Goal: Task Accomplishment & Management: Use online tool/utility

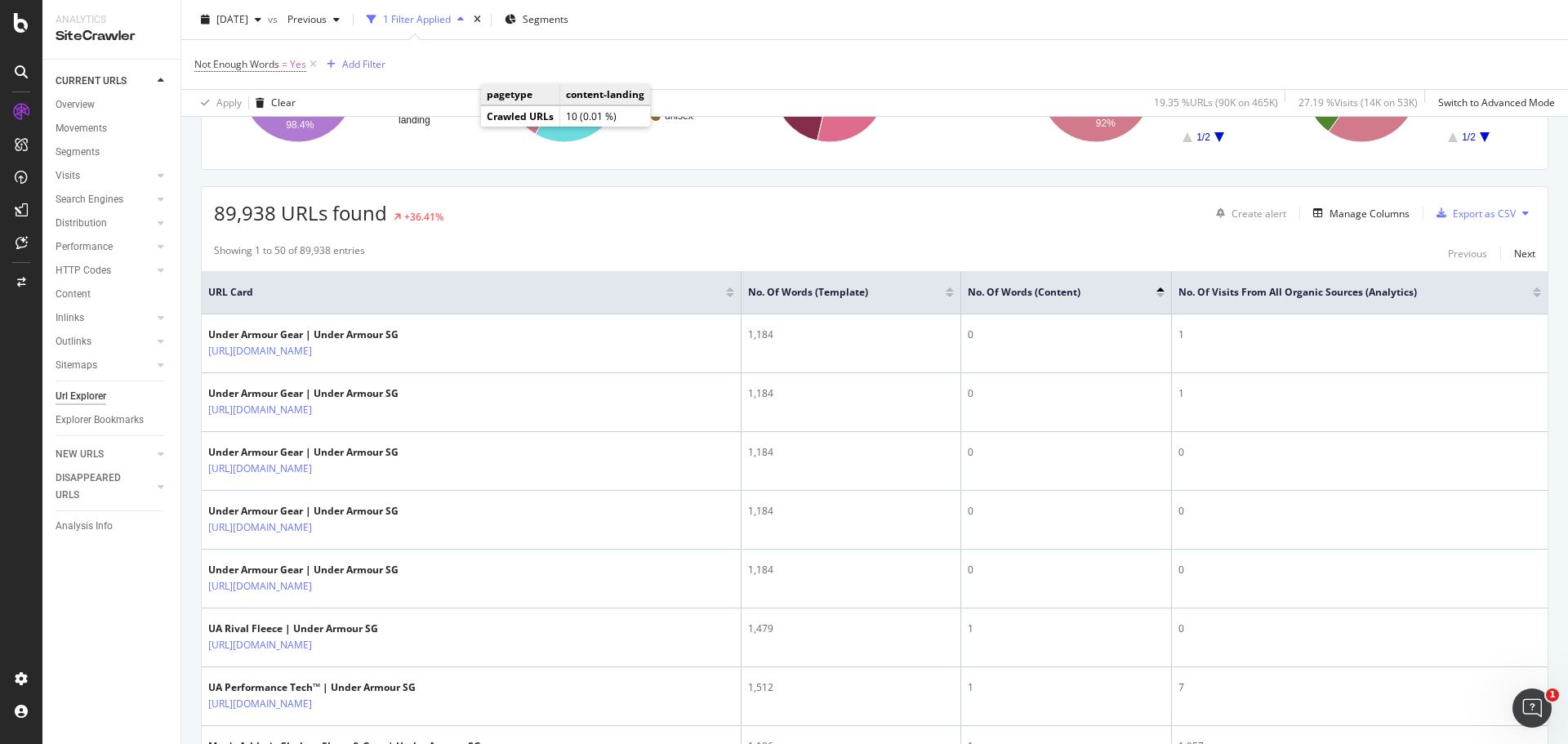
scroll to position [81, 0]
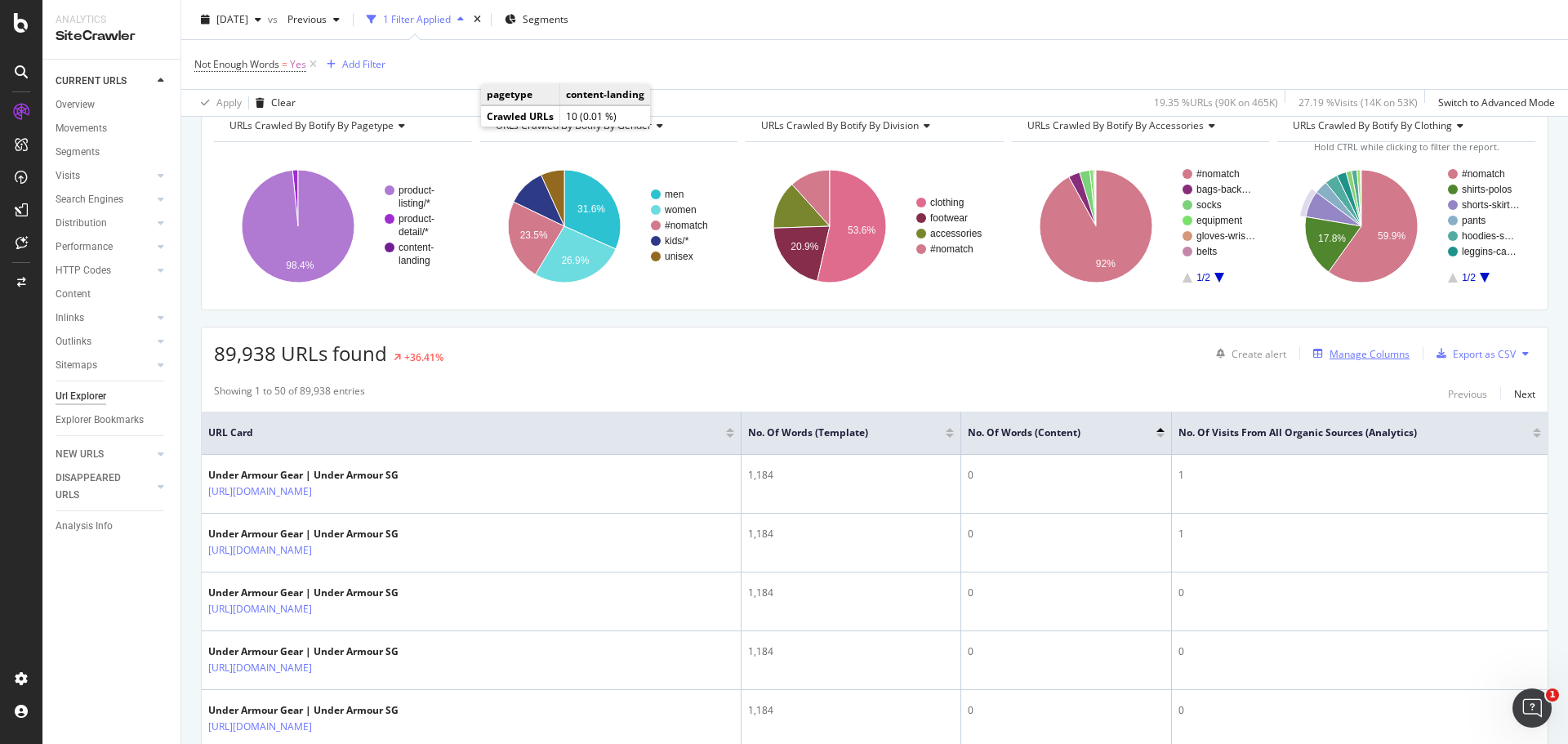
click at [1380, 361] on div "Manage Columns" at bounding box center [1358, 353] width 103 height 18
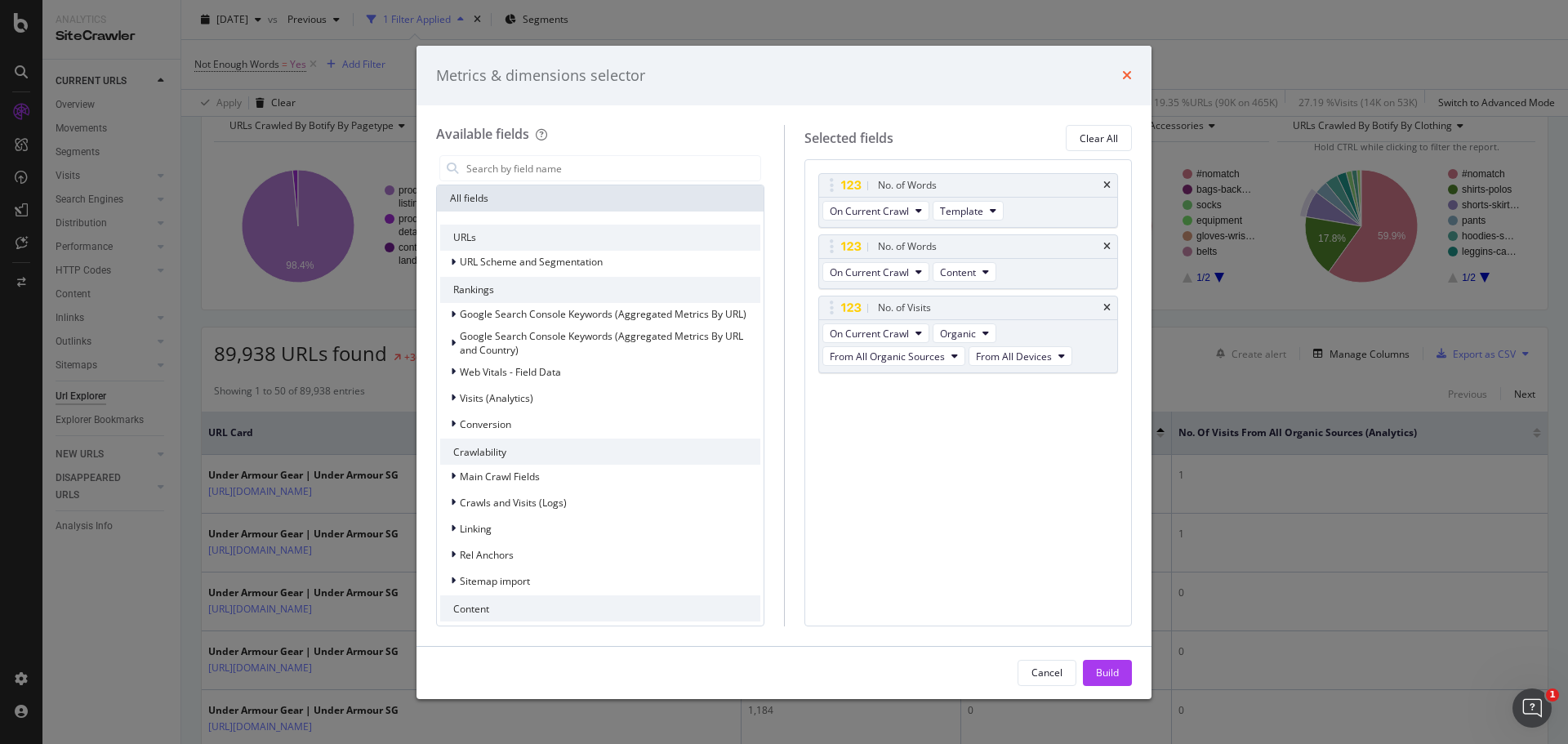
click at [1123, 76] on icon "times" at bounding box center [1127, 74] width 10 height 13
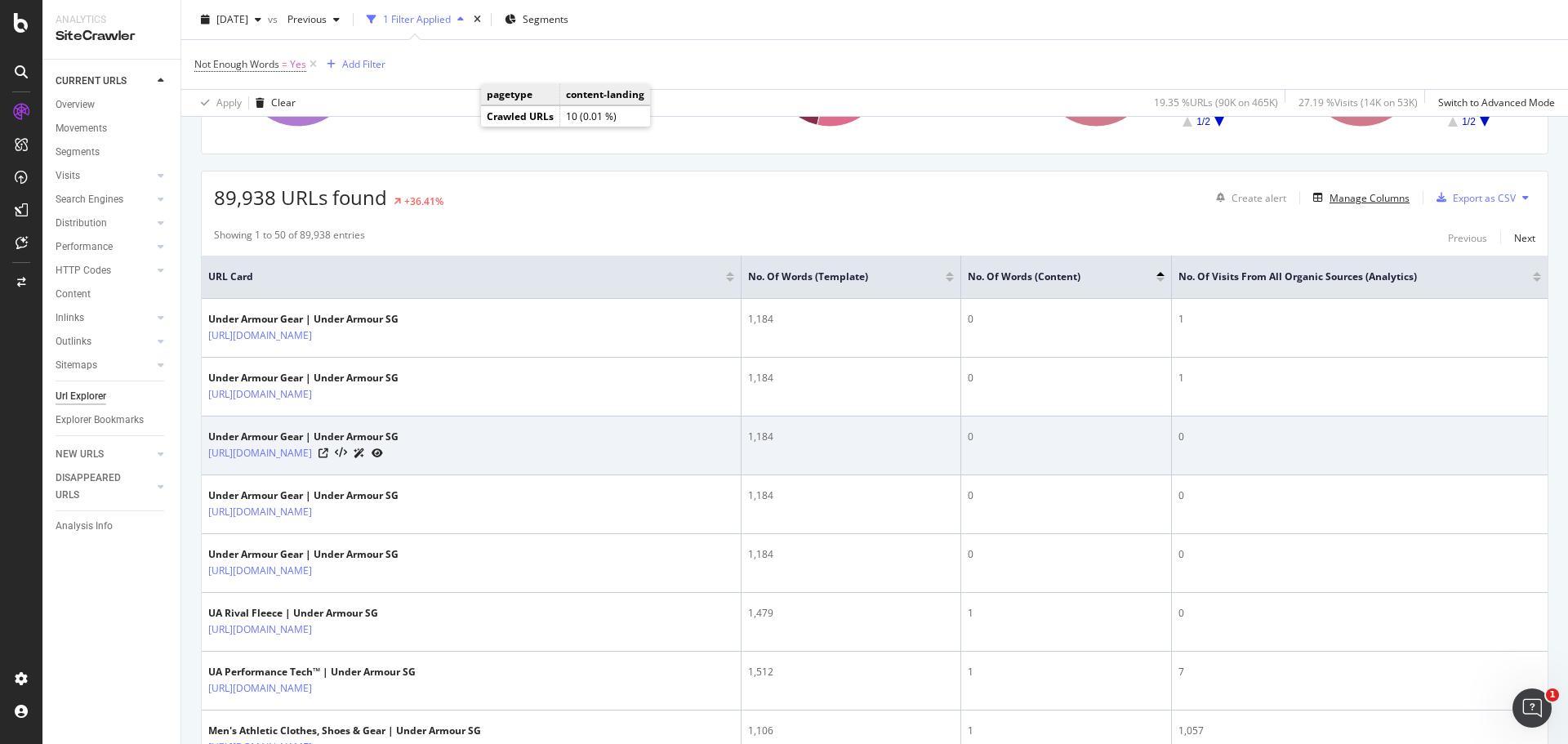
scroll to position [156, 0]
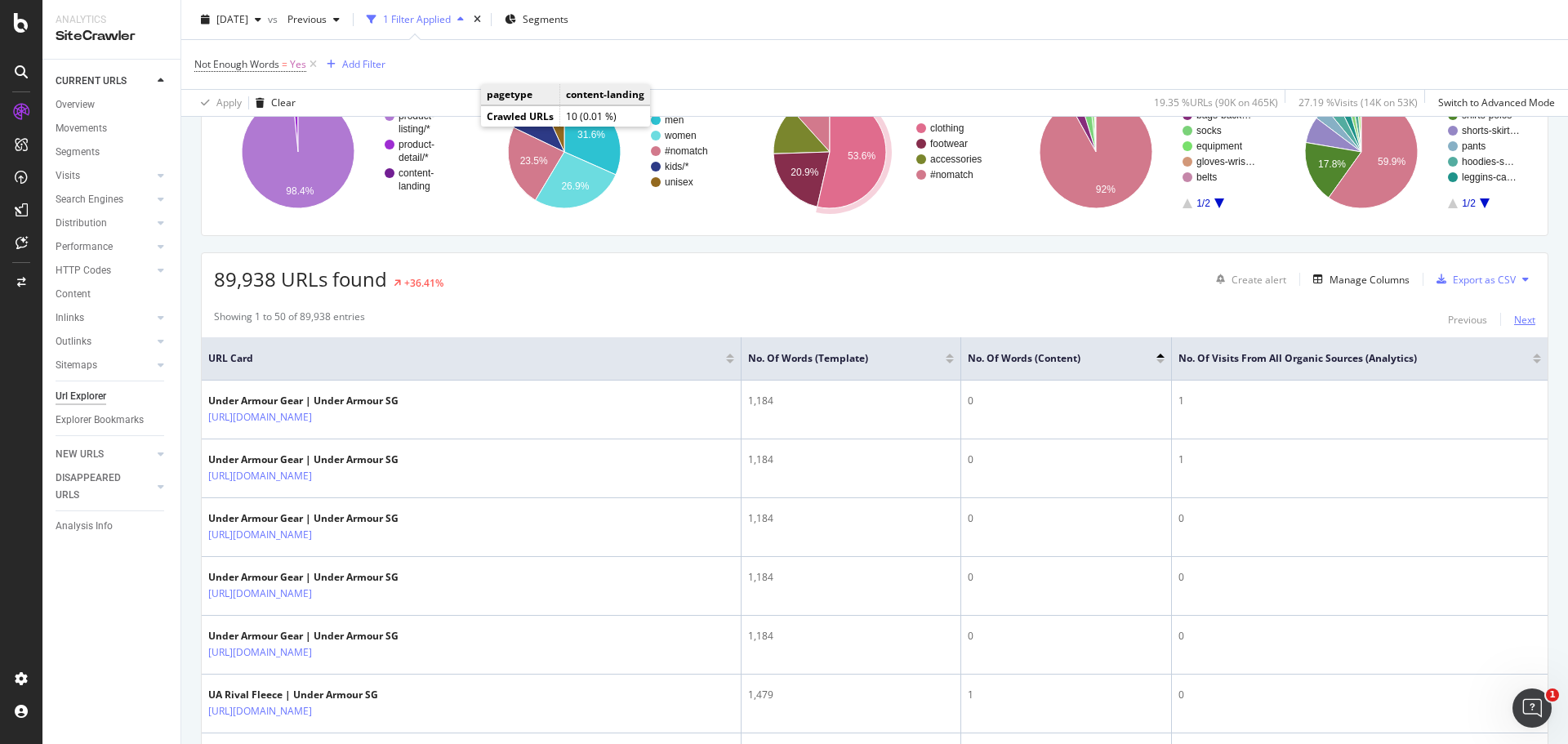
click at [1514, 323] on div "Next" at bounding box center [1525, 319] width 22 height 14
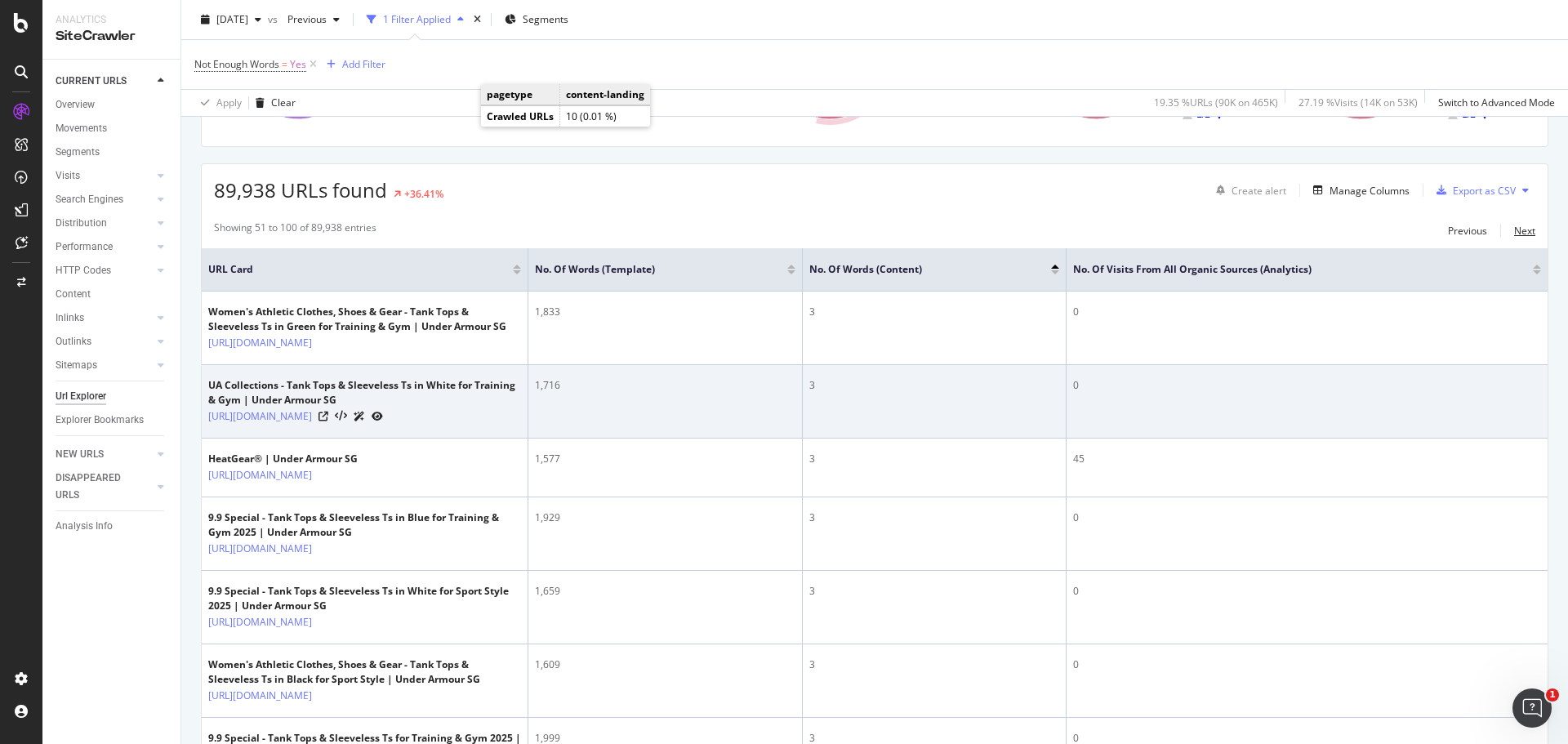
scroll to position [164, 0]
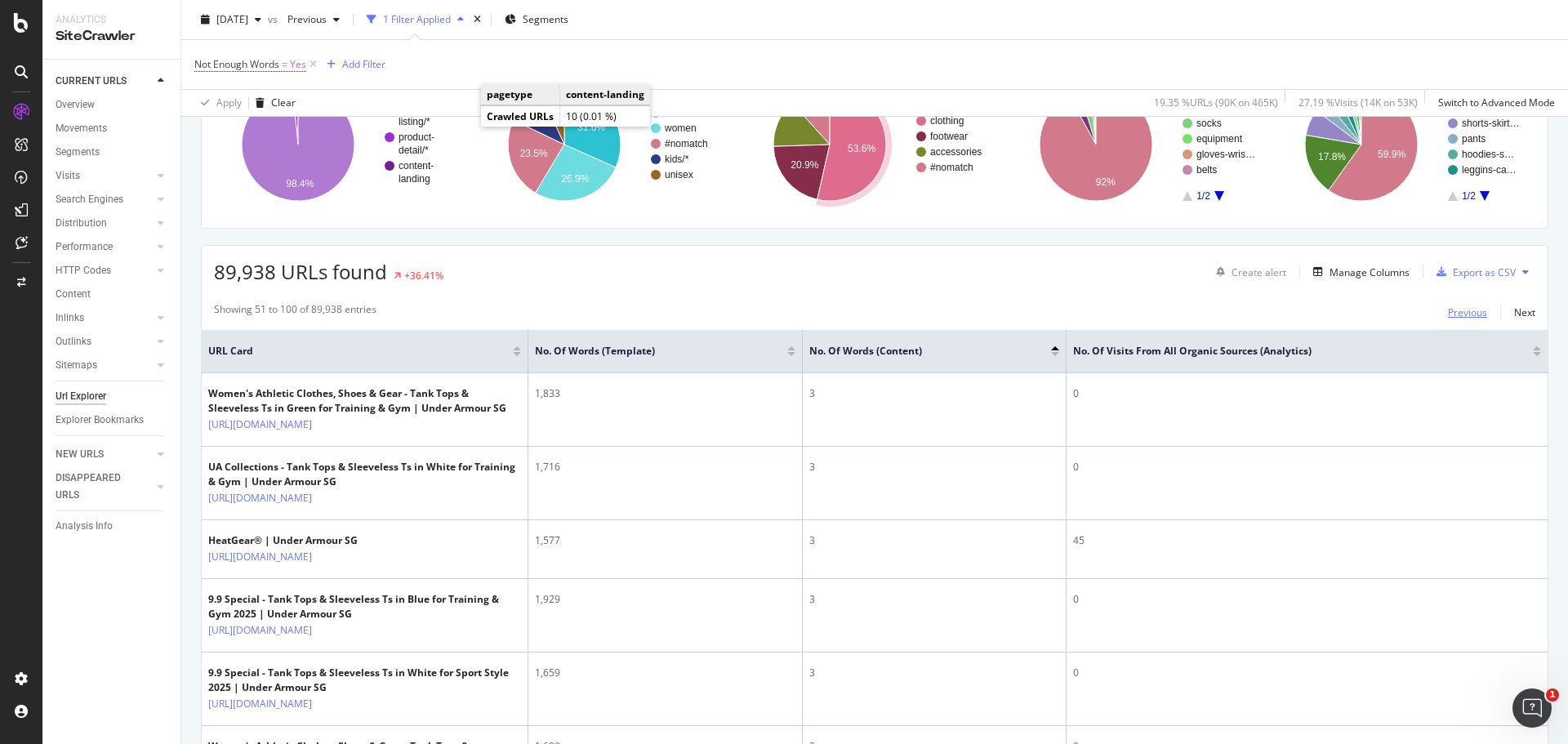
click at [1457, 306] on div "Previous" at bounding box center [1467, 312] width 39 height 14
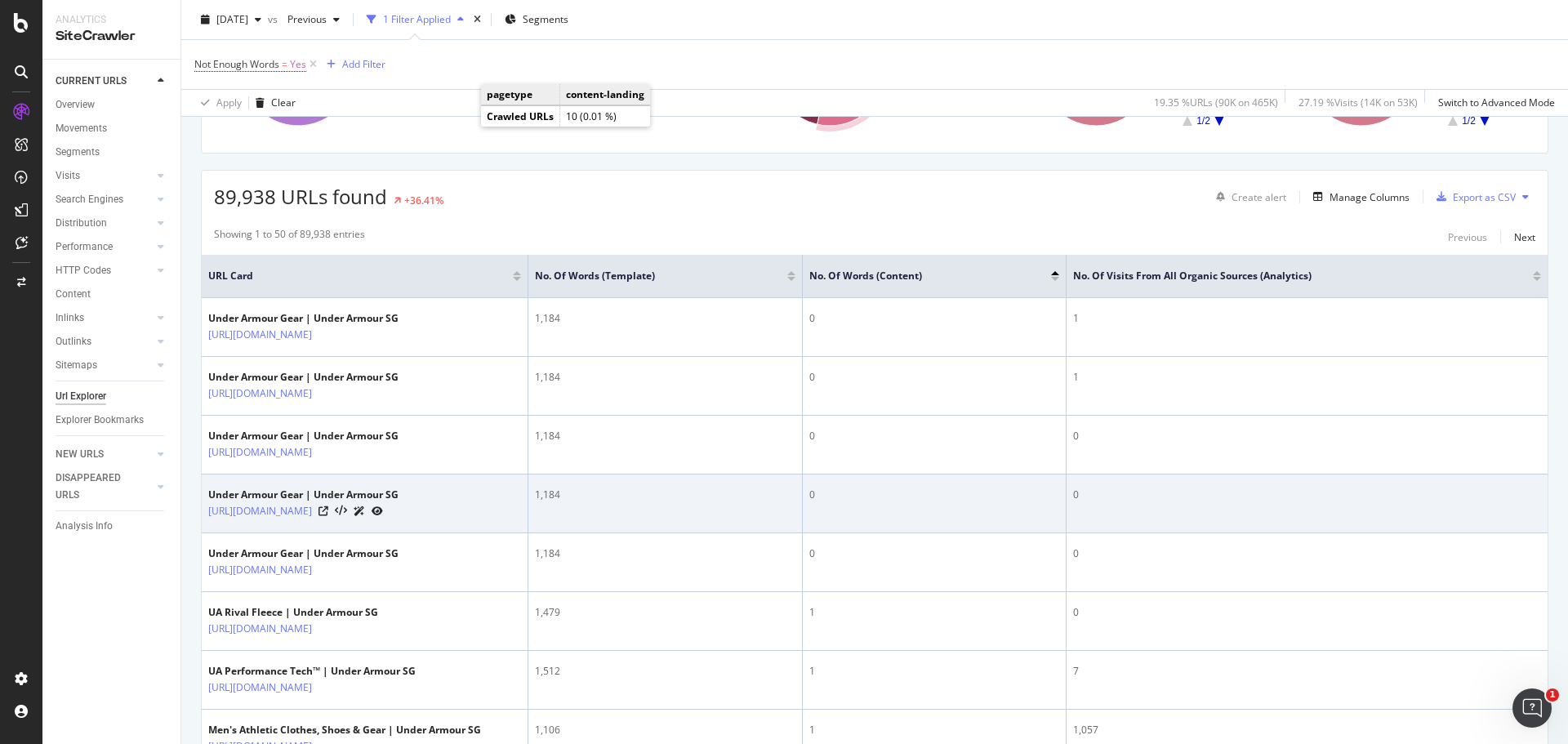
scroll to position [245, 0]
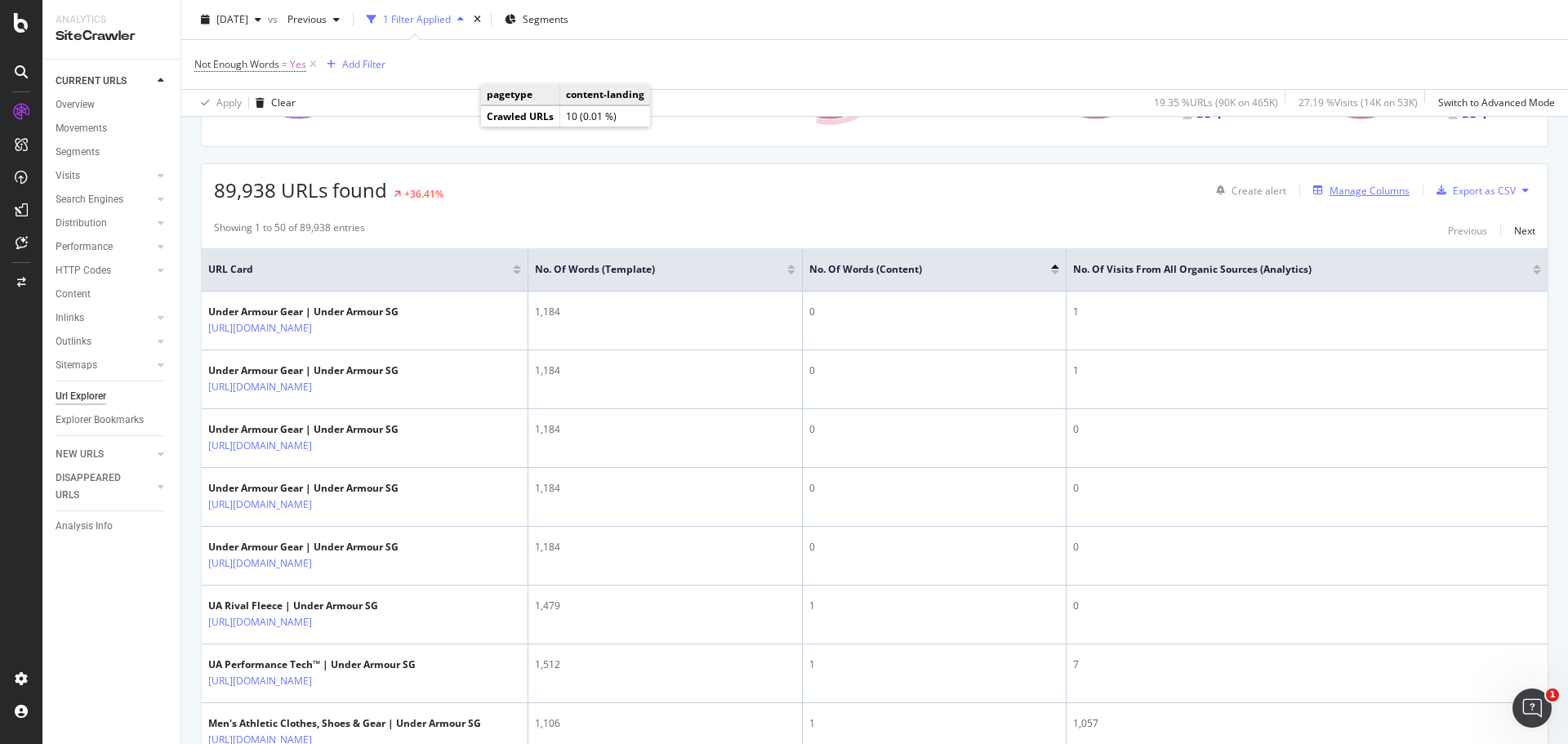
click at [1337, 195] on div "Manage Columns" at bounding box center [1369, 190] width 80 height 14
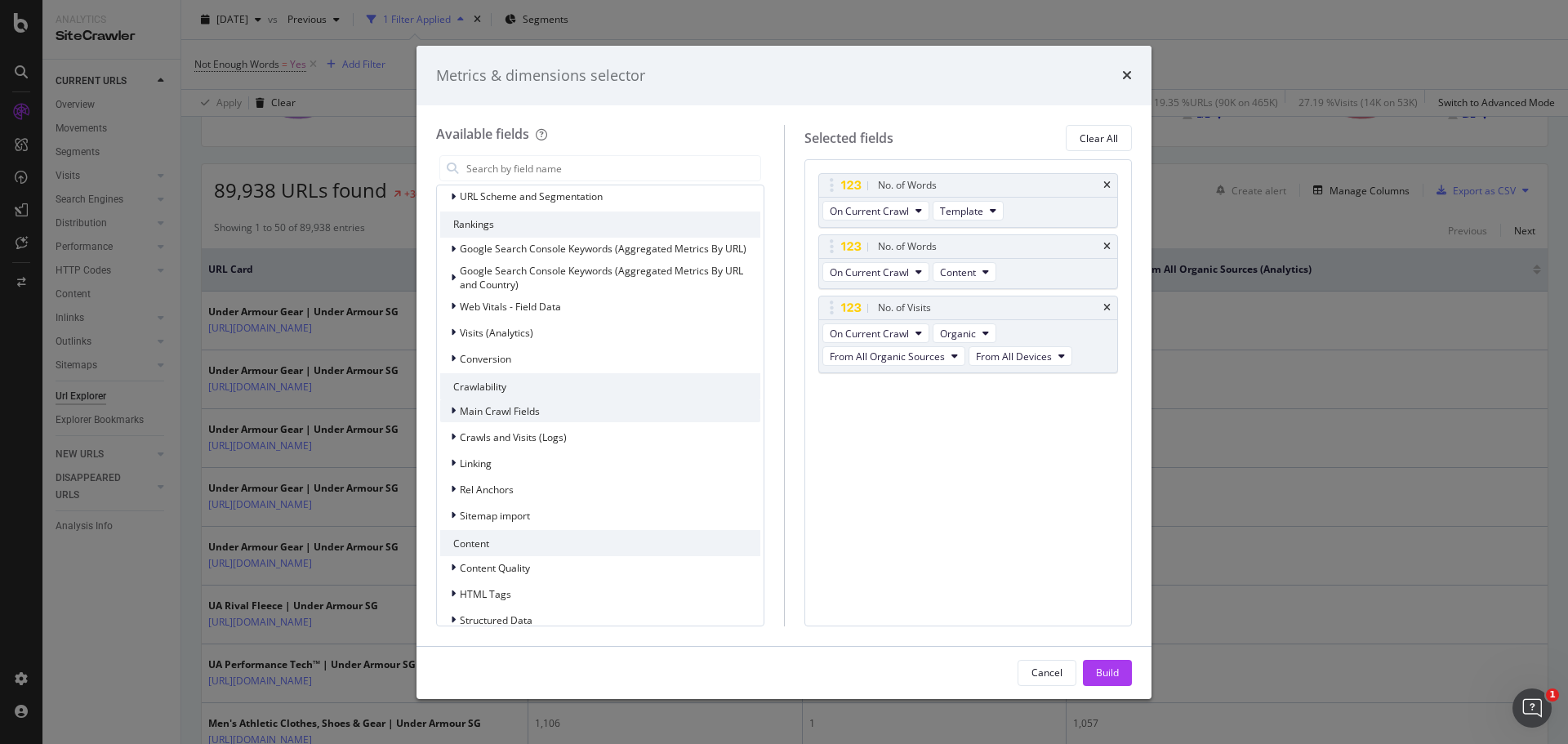
scroll to position [81, 0]
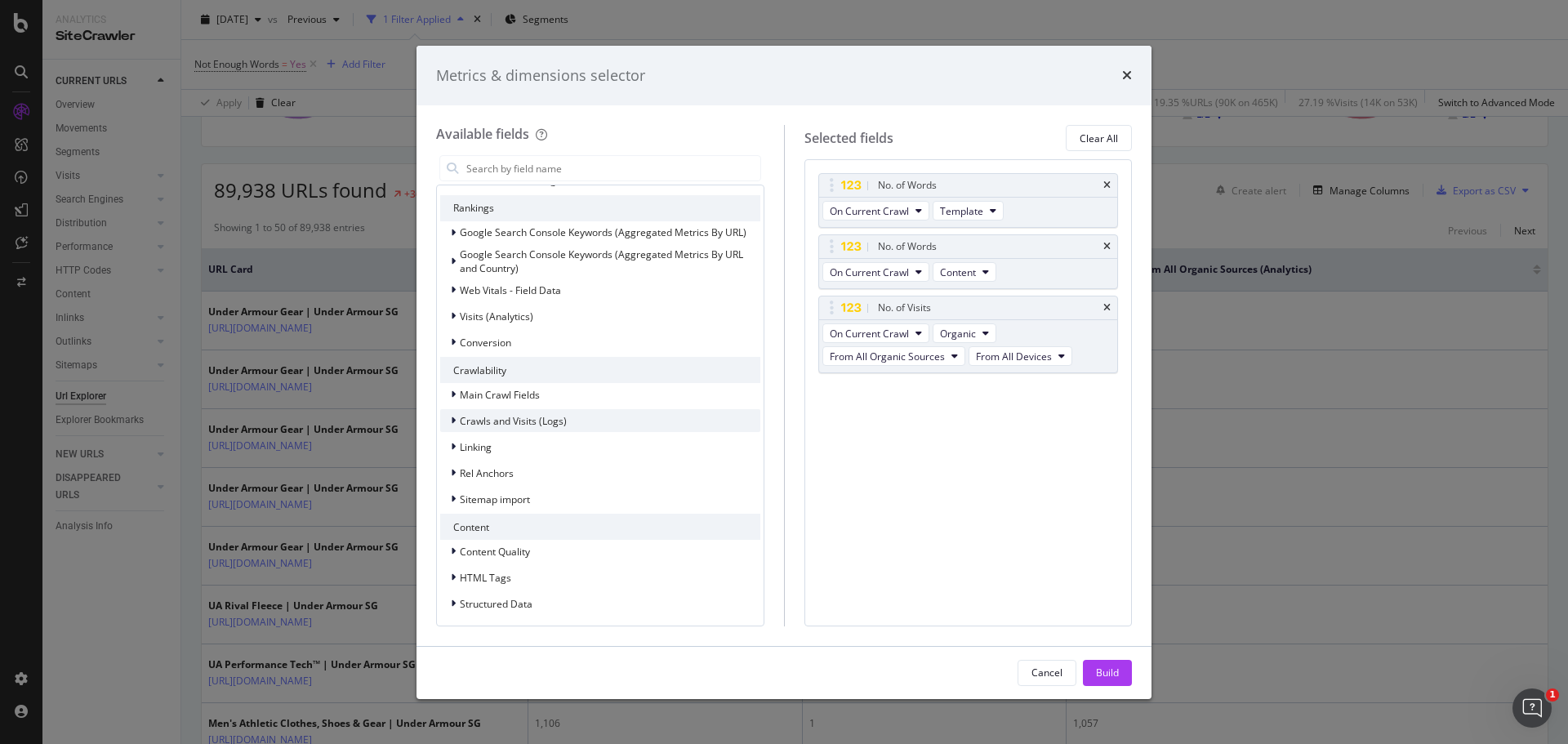
click at [454, 424] on icon "modal" at bounding box center [453, 420] width 5 height 10
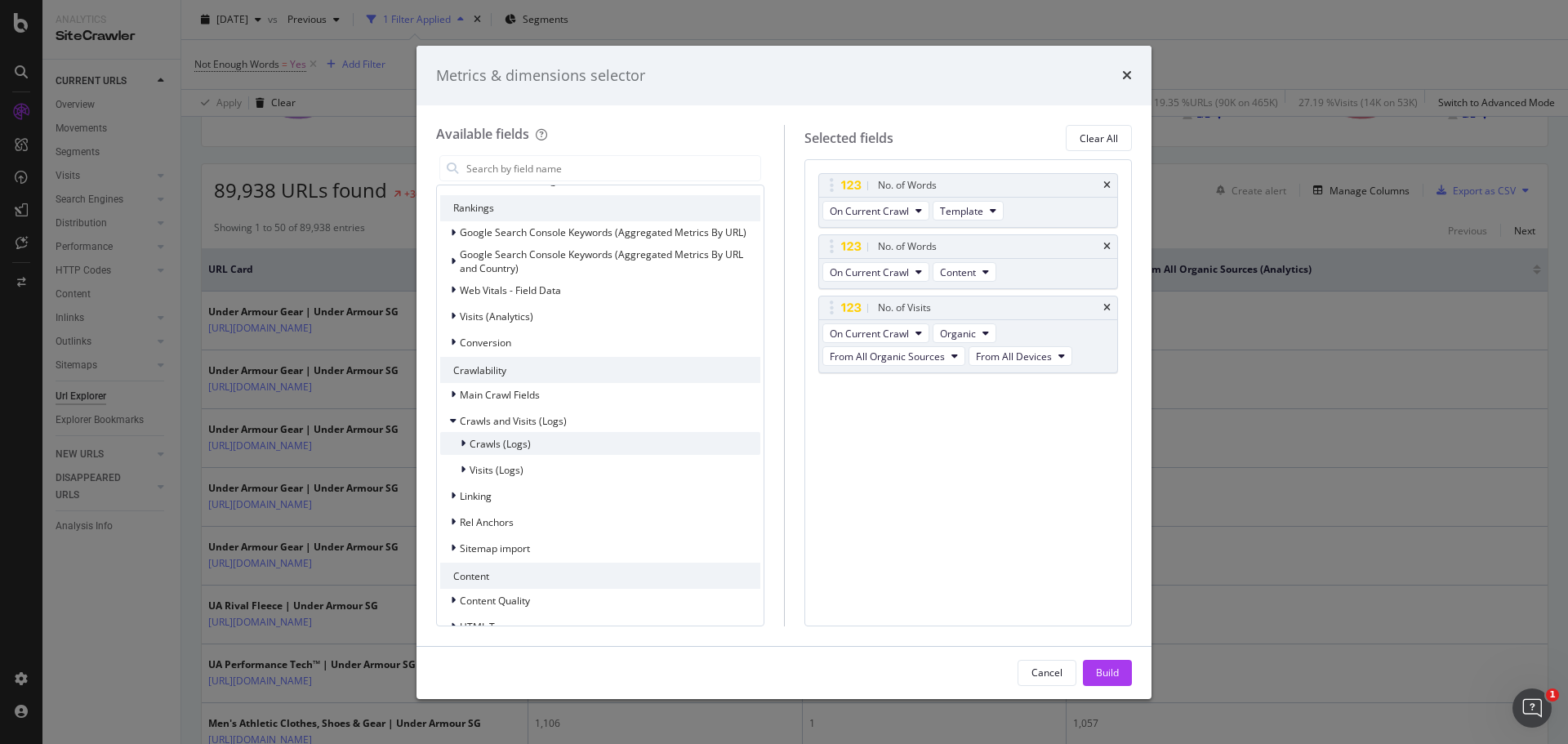
click at [466, 451] on div "modal" at bounding box center [464, 443] width 10 height 16
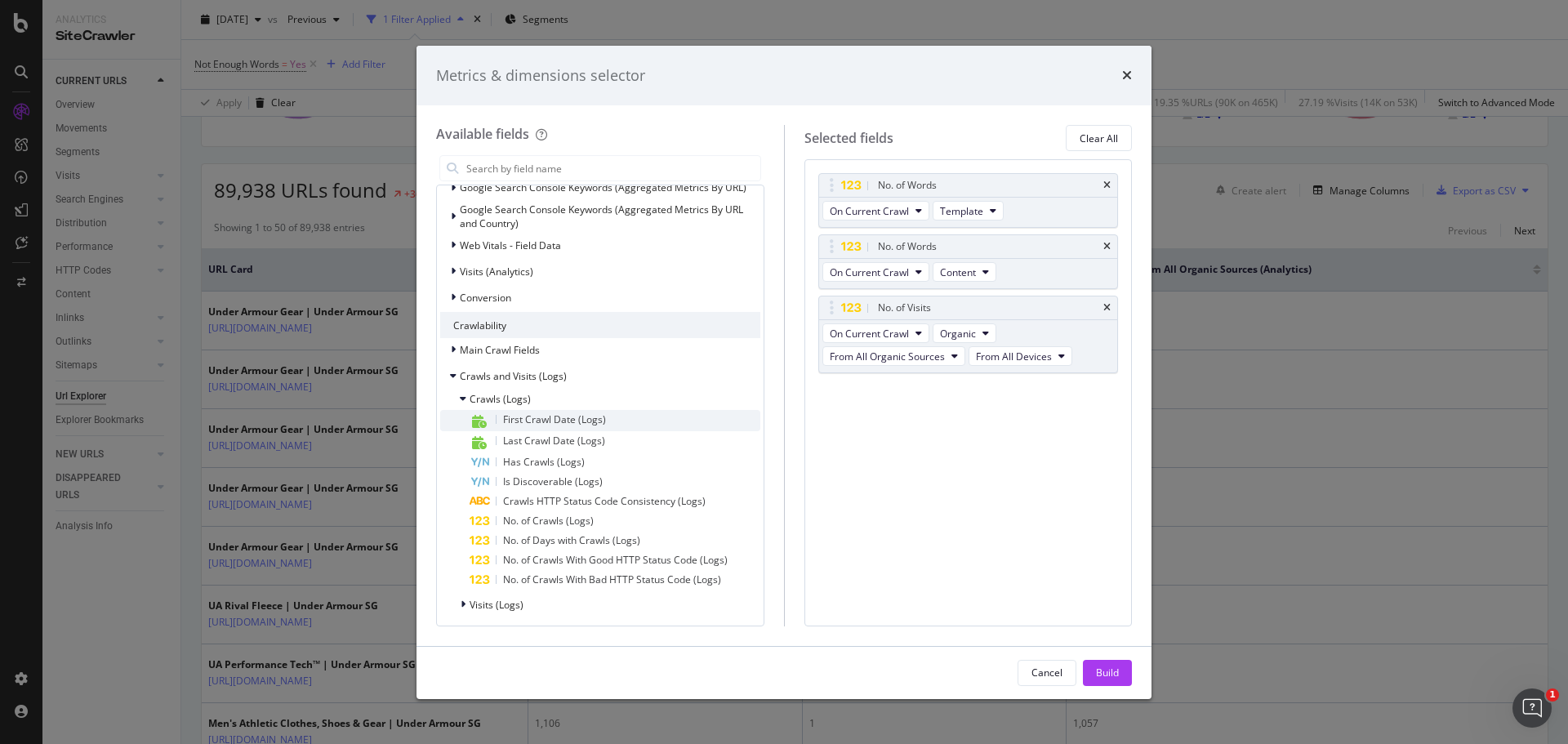
scroll to position [164, 0]
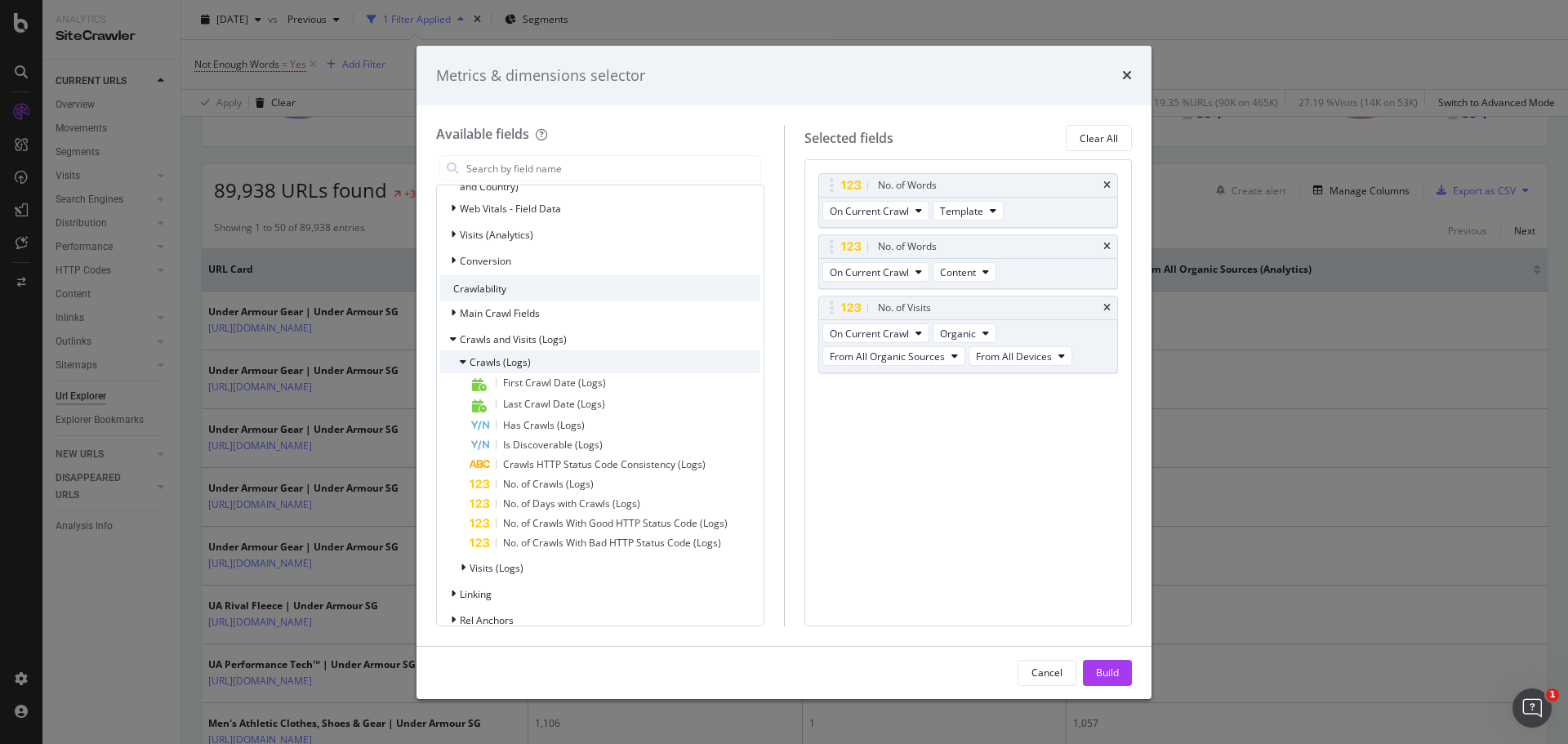
click at [461, 366] on icon "modal" at bounding box center [463, 361] width 7 height 10
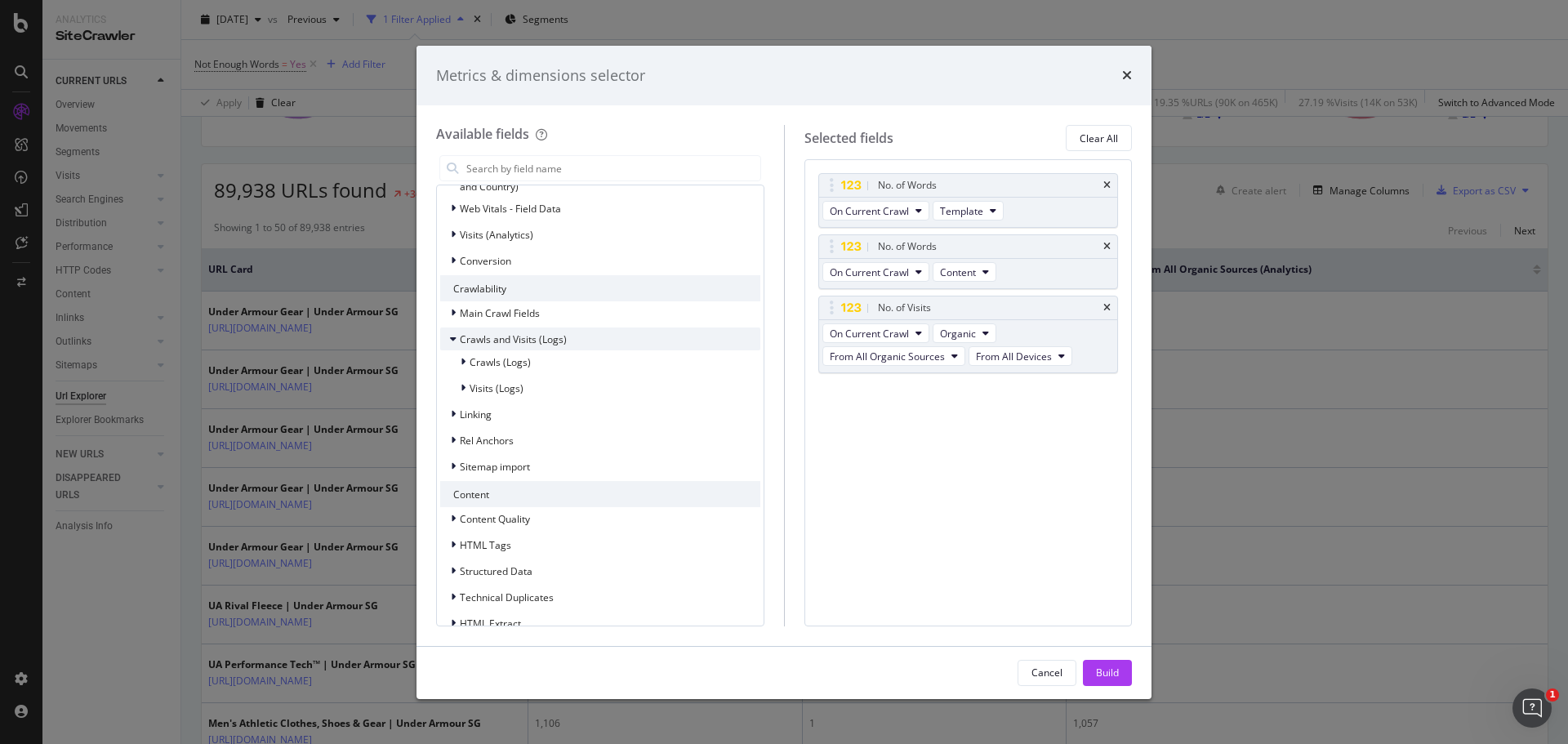
click at [452, 346] on div "modal" at bounding box center [454, 338] width 10 height 16
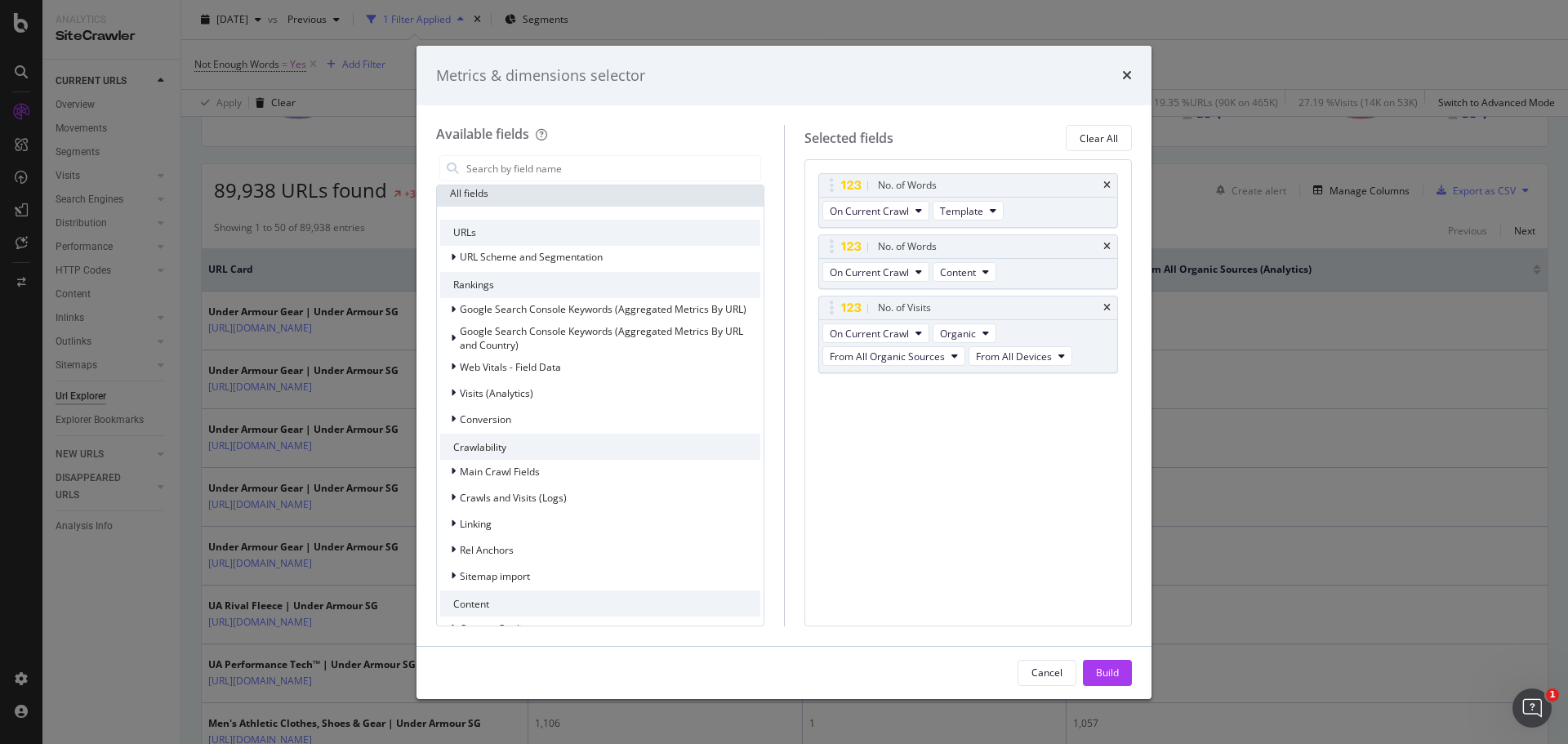
scroll to position [0, 0]
click at [911, 271] on button "On Current Crawl" at bounding box center [876, 272] width 107 height 20
drag, startPoint x: 1009, startPoint y: 604, endPoint x: 1022, endPoint y: 609, distance: 13.9
click at [1022, 609] on div "No. of Words On Current Crawl Template No. of Words On Current Crawl Content No…" at bounding box center [968, 392] width 328 height 466
click at [1106, 667] on div "Build" at bounding box center [1107, 672] width 22 height 14
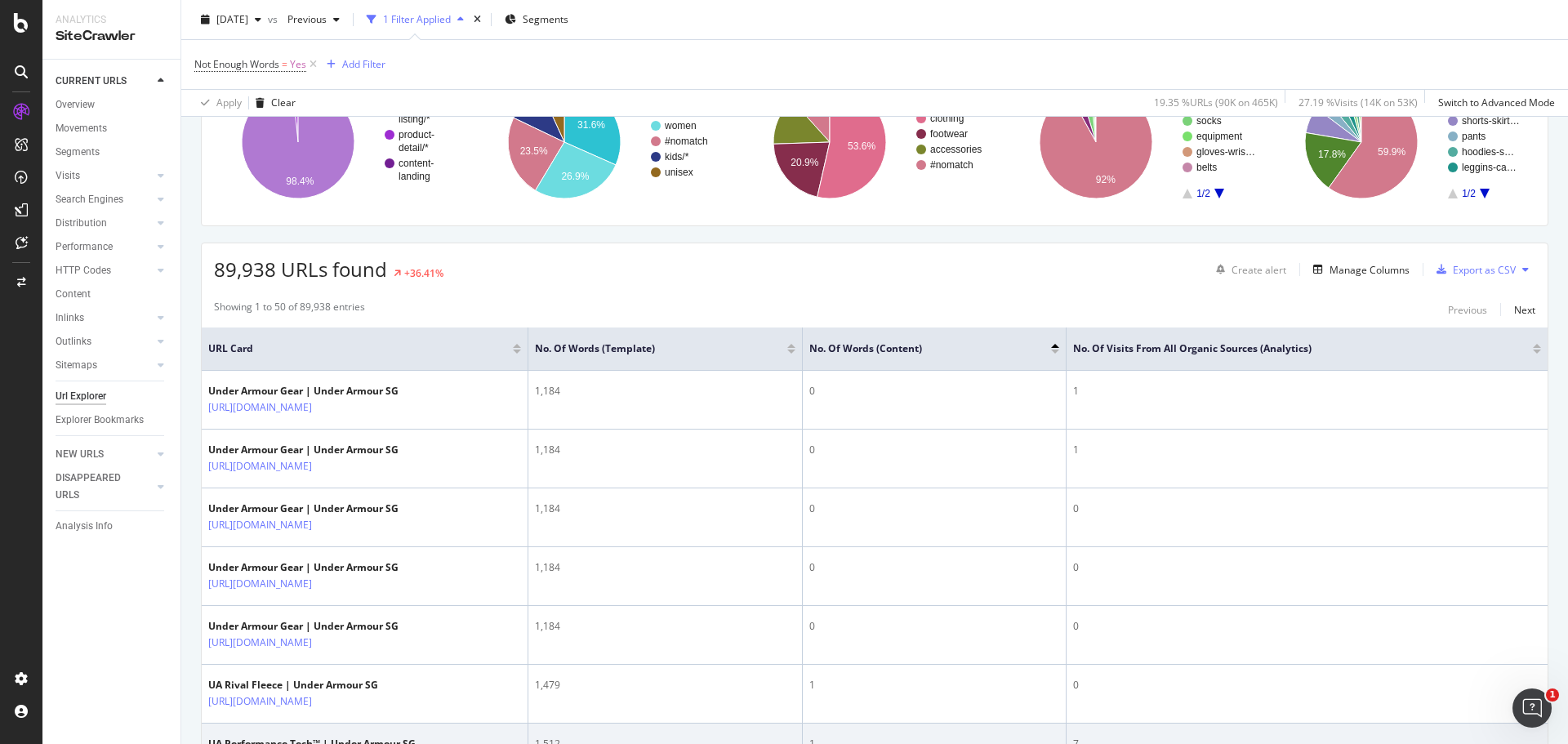
scroll to position [164, 0]
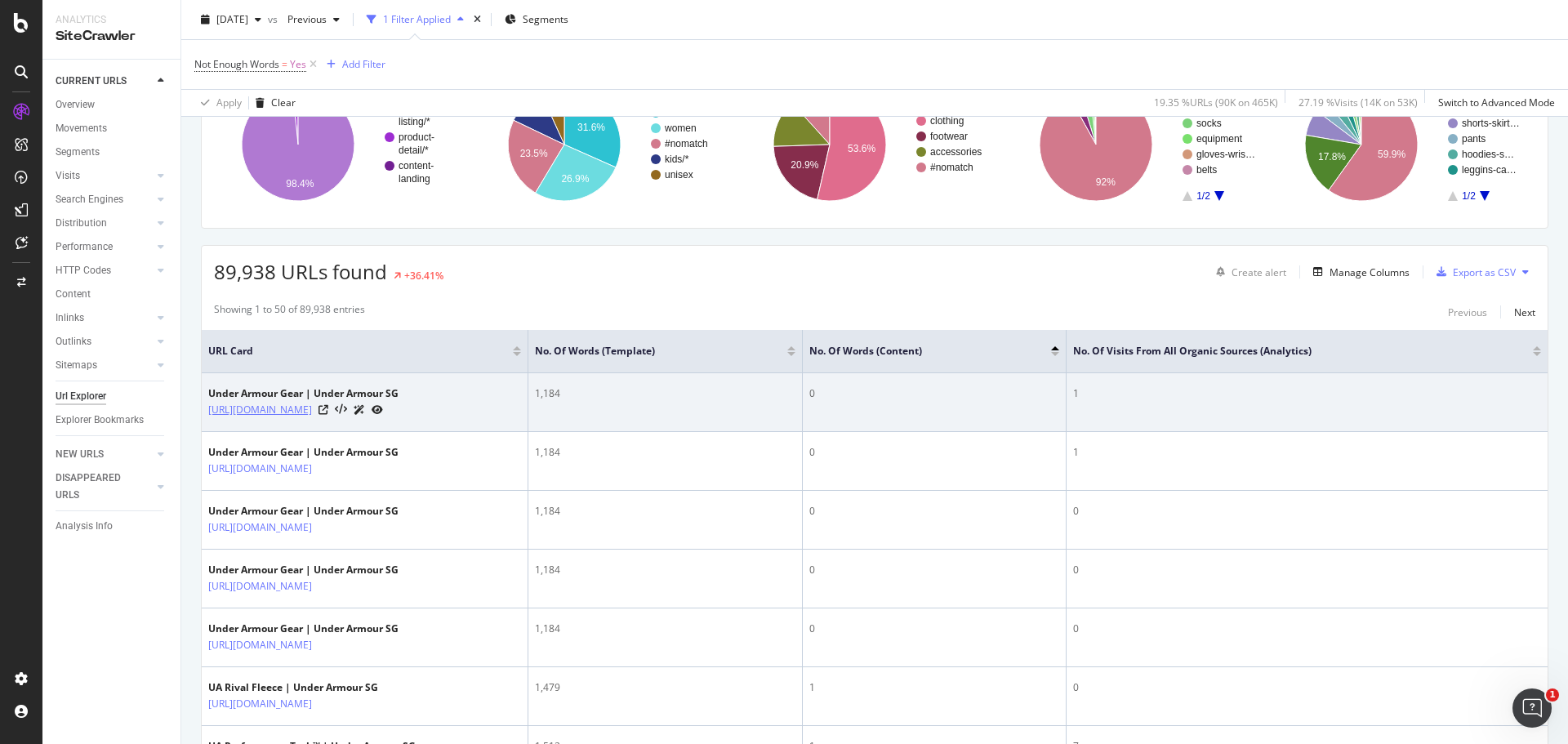
click at [312, 408] on link "https://www.underarmour.com.sg/en-sg/c/girls/accessories/equipment/" at bounding box center [260, 409] width 104 height 16
click at [328, 414] on icon at bounding box center [323, 409] width 10 height 10
